Goal: Information Seeking & Learning: Learn about a topic

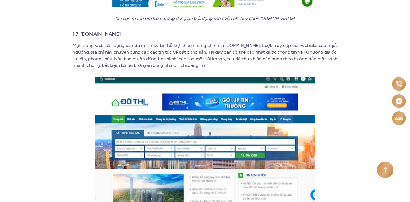
scroll to position [1383, 0]
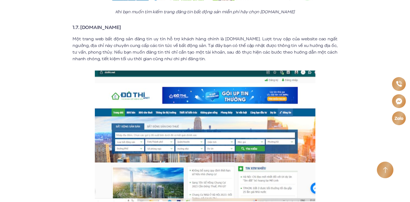
click at [185, 51] on p "Một trang web bất động sản đăng tin uy tín hỗ trợ khách hàng chính là [DOMAIN_N…" at bounding box center [205, 49] width 265 height 26
click at [165, 51] on p "Một trang web bất động sản đăng tin uy tín hỗ trợ khách hàng chính là [DOMAIN_N…" at bounding box center [205, 49] width 265 height 26
click at [167, 52] on p "Một trang web bất động sản đăng tin uy tín hỗ trợ khách hàng chính là [DOMAIN_N…" at bounding box center [205, 49] width 265 height 26
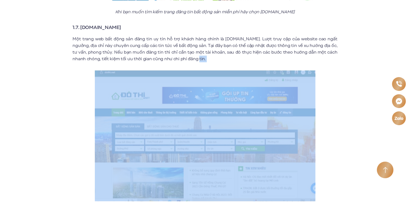
click at [167, 52] on p "Một trang web bất động sản đăng tin uy tín hỗ trợ khách hàng chính là [DOMAIN_N…" at bounding box center [205, 49] width 265 height 26
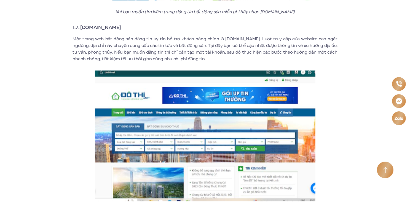
click at [166, 53] on p "Một trang web bất động sản đăng tin uy tín hỗ trợ khách hàng chính là [DOMAIN_N…" at bounding box center [205, 49] width 265 height 26
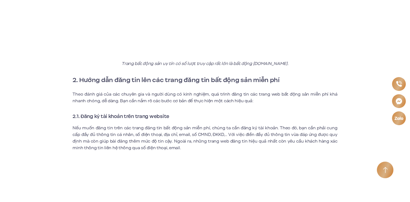
scroll to position [2119, 0]
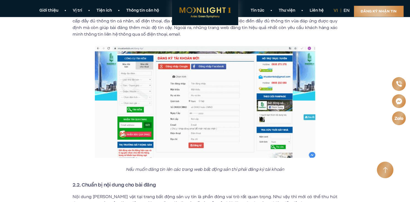
scroll to position [2229, 0]
